Goal: Information Seeking & Learning: Find specific fact

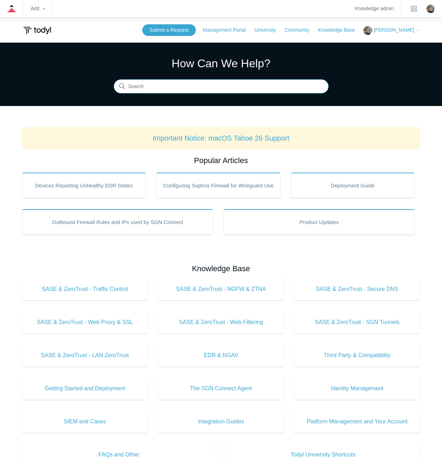
click at [171, 91] on input "Search" at bounding box center [221, 87] width 215 height 14
type input "zero tier"
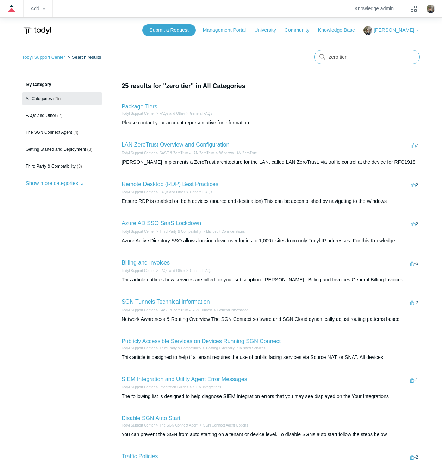
click at [340, 59] on input "zero tier" at bounding box center [367, 57] width 106 height 14
type input "zerotier"
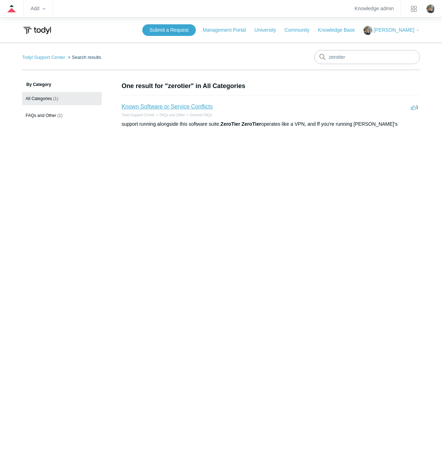
click at [160, 104] on link "Known Software or Service Conflicts" at bounding box center [167, 107] width 91 height 6
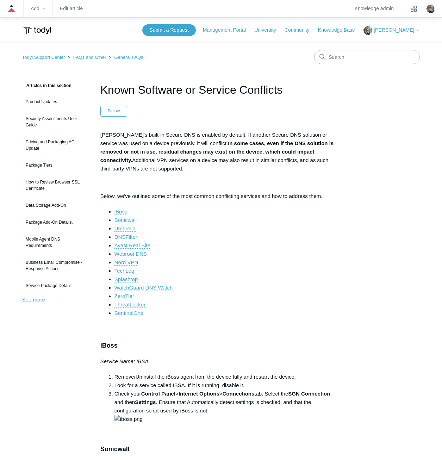
click at [125, 296] on link "ZeroTier" at bounding box center [125, 296] width 20 height 6
click at [121, 297] on link "ZeroTier" at bounding box center [125, 296] width 20 height 6
